Goal: Find specific page/section: Find specific page/section

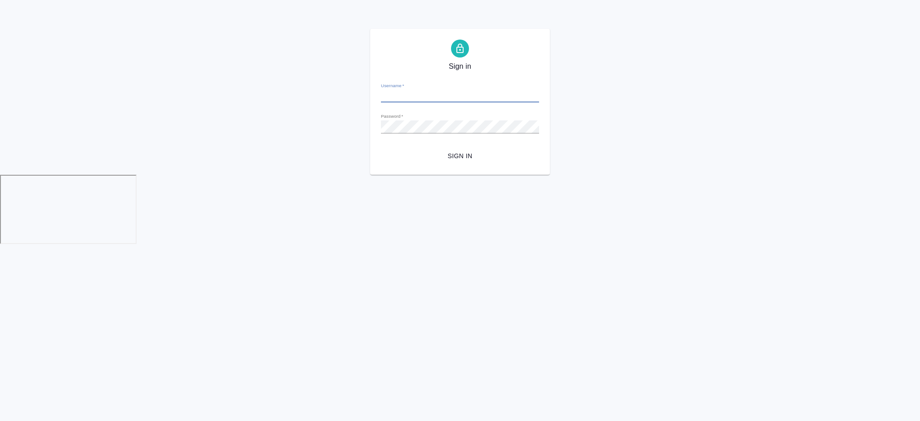
type input "a.chekhalkova@awatera.com"
click at [423, 157] on span "Sign in" at bounding box center [460, 156] width 144 height 11
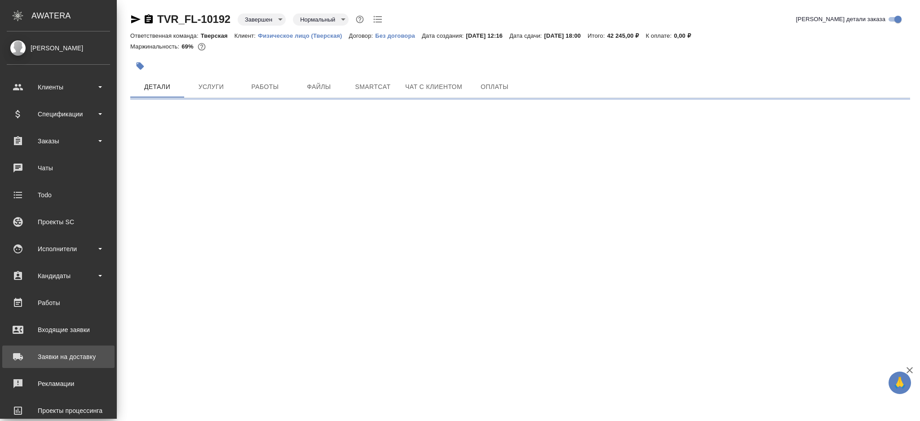
select select "RU"
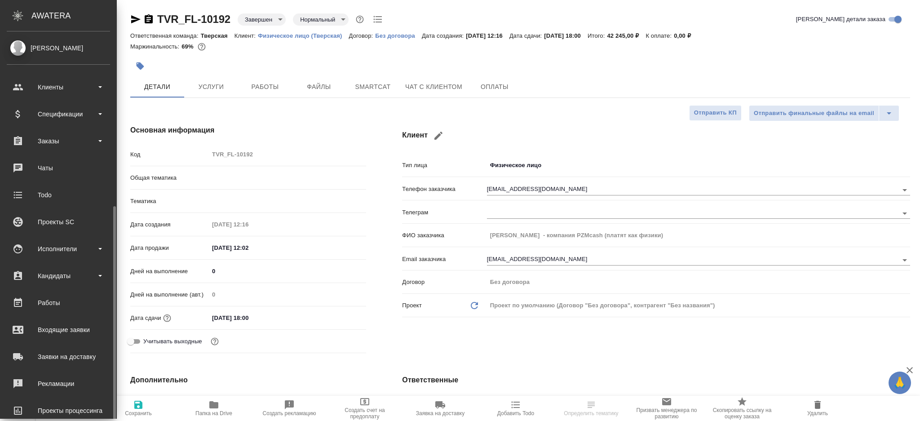
type textarea "x"
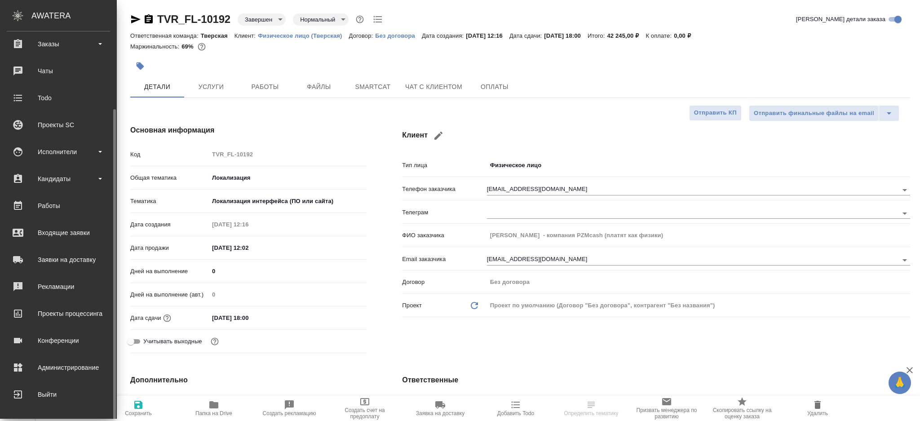
type input "Локализации ПО"
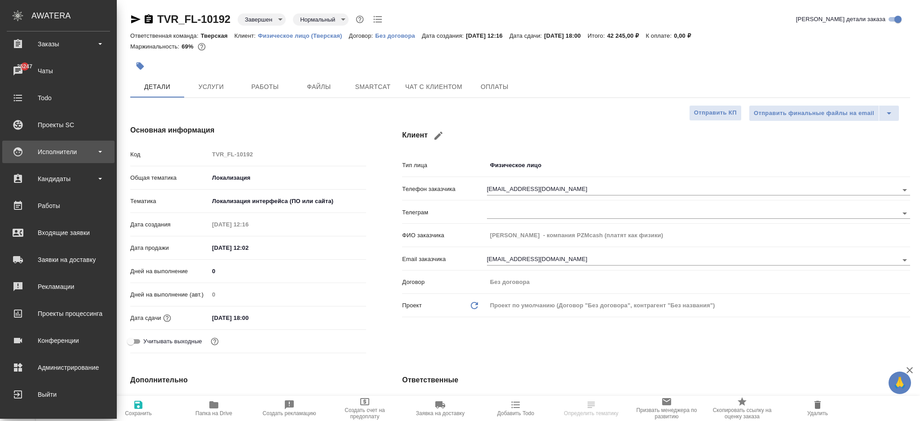
click at [66, 154] on div "Исполнители" at bounding box center [58, 151] width 103 height 13
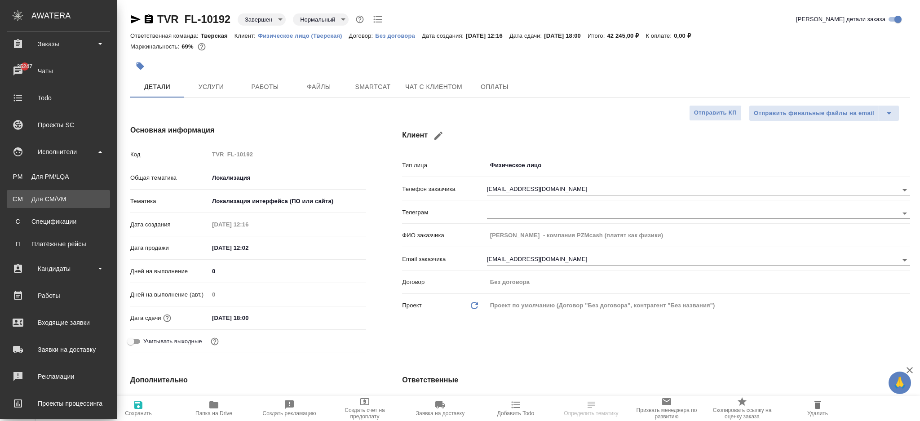
click at [62, 195] on div "Для CM/VM" at bounding box center [58, 199] width 94 height 9
type textarea "x"
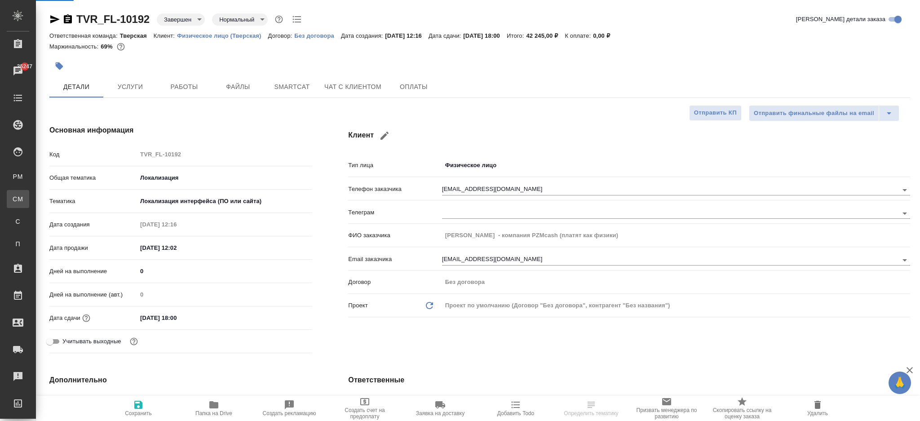
type textarea "x"
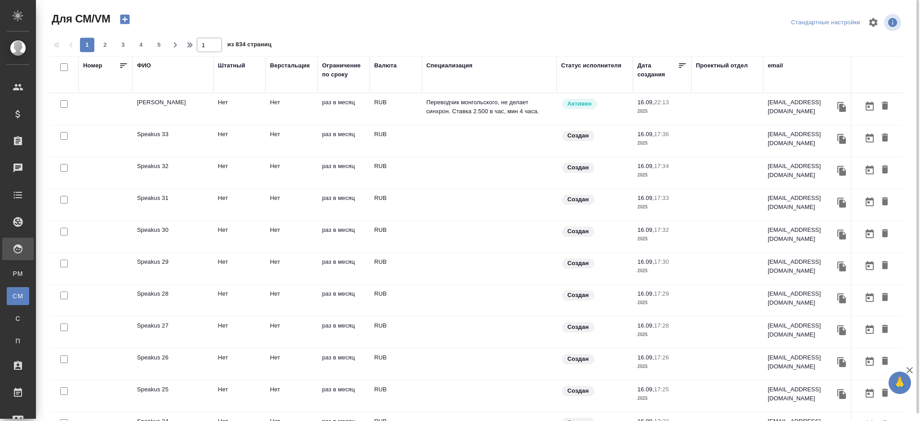
click at [354, 147] on td "раз в месяц" at bounding box center [344, 140] width 52 height 31
